Goal: Task Accomplishment & Management: Use online tool/utility

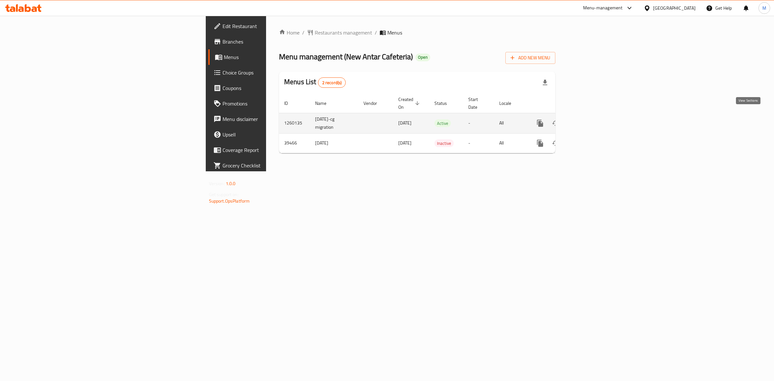
click at [590, 119] on icon "enhanced table" at bounding box center [587, 123] width 8 height 8
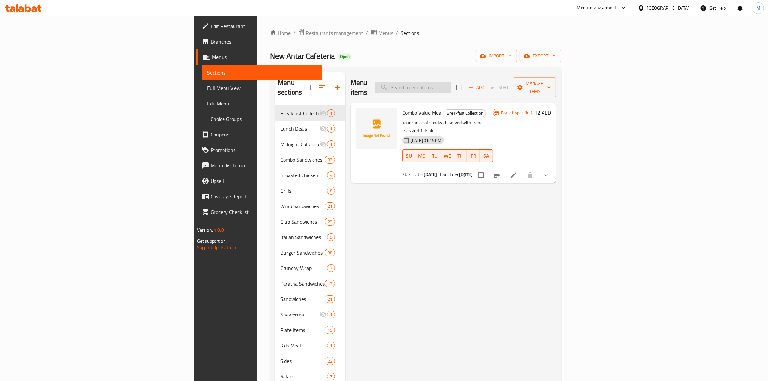
click at [451, 82] on input "search" at bounding box center [413, 87] width 76 height 11
paste input "Oreo Milkshake"
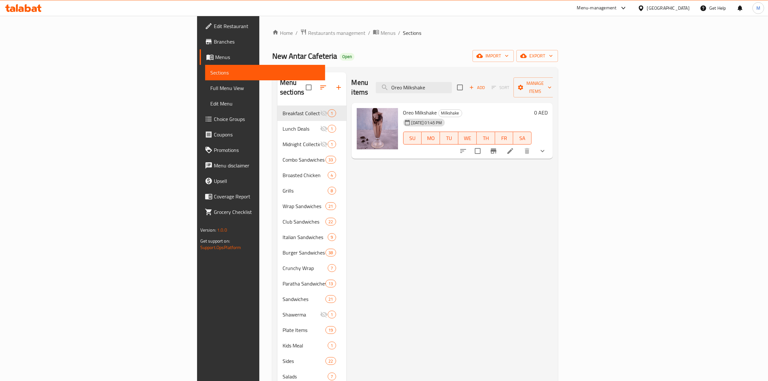
type input "Oreo Milkshake"
click at [519, 145] on li at bounding box center [510, 151] width 18 height 12
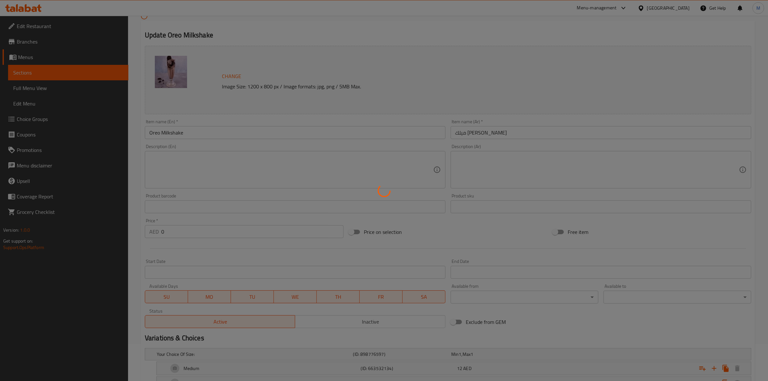
scroll to position [87, 0]
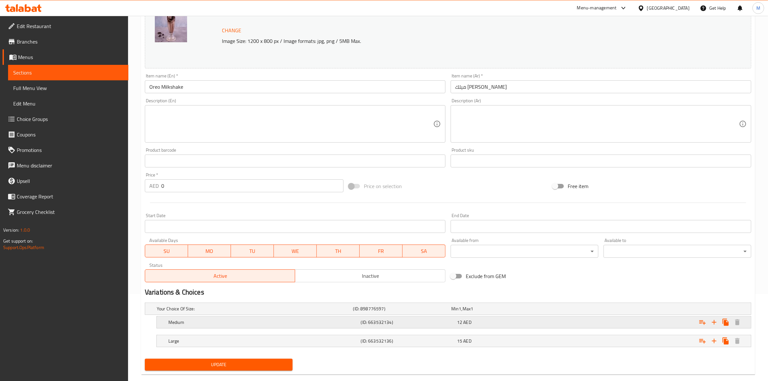
click at [299, 321] on h5 "Medium" at bounding box center [263, 322] width 190 height 6
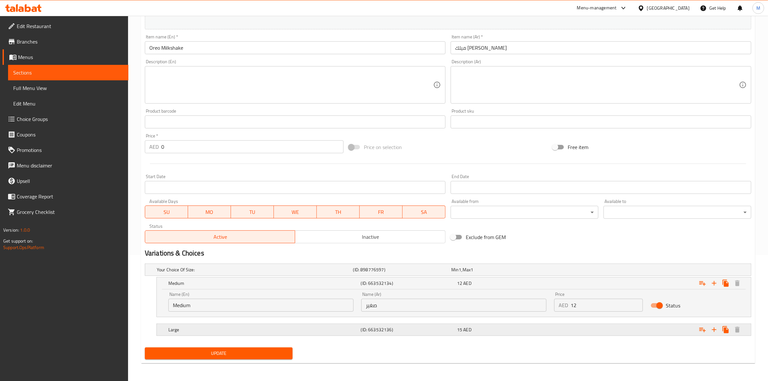
scroll to position [126, 0]
click at [397, 306] on input "صغير" at bounding box center [453, 304] width 185 height 13
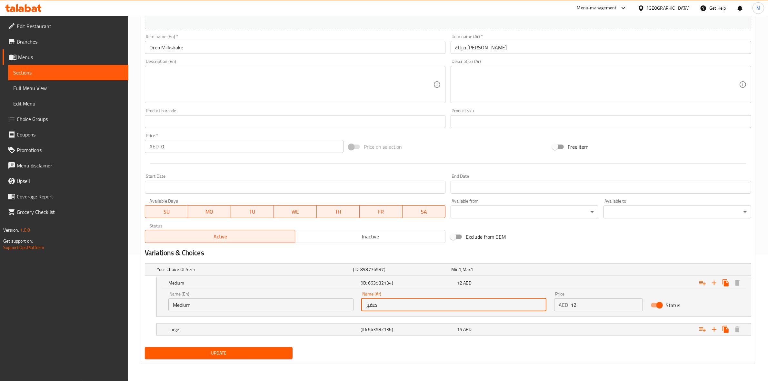
click at [397, 306] on input "صغير" at bounding box center [453, 304] width 185 height 13
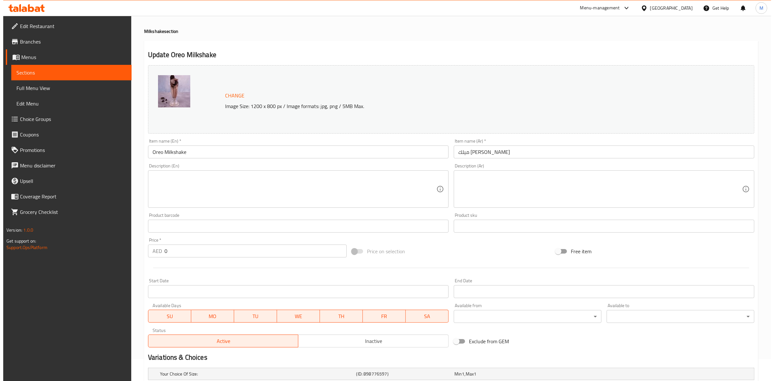
scroll to position [0, 0]
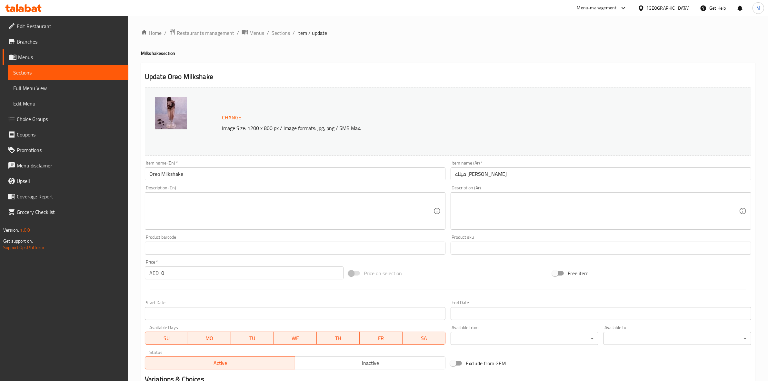
type input "وسط"
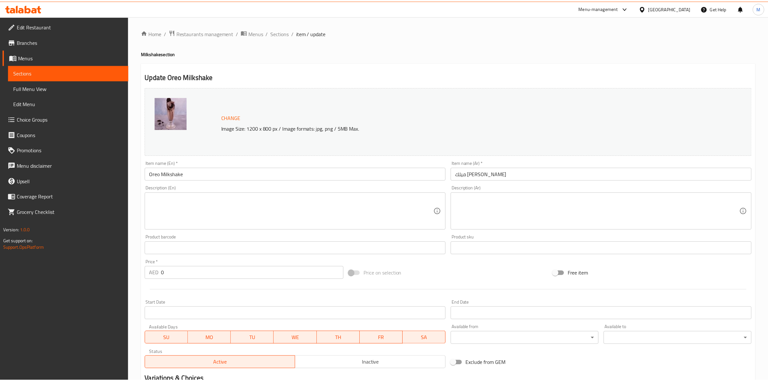
scroll to position [126, 0]
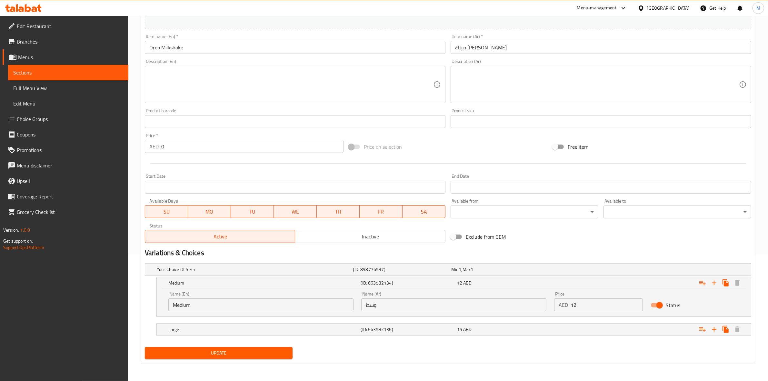
click at [213, 355] on span "Update" at bounding box center [218, 353] width 137 height 8
